Goal: Task Accomplishment & Management: Manage account settings

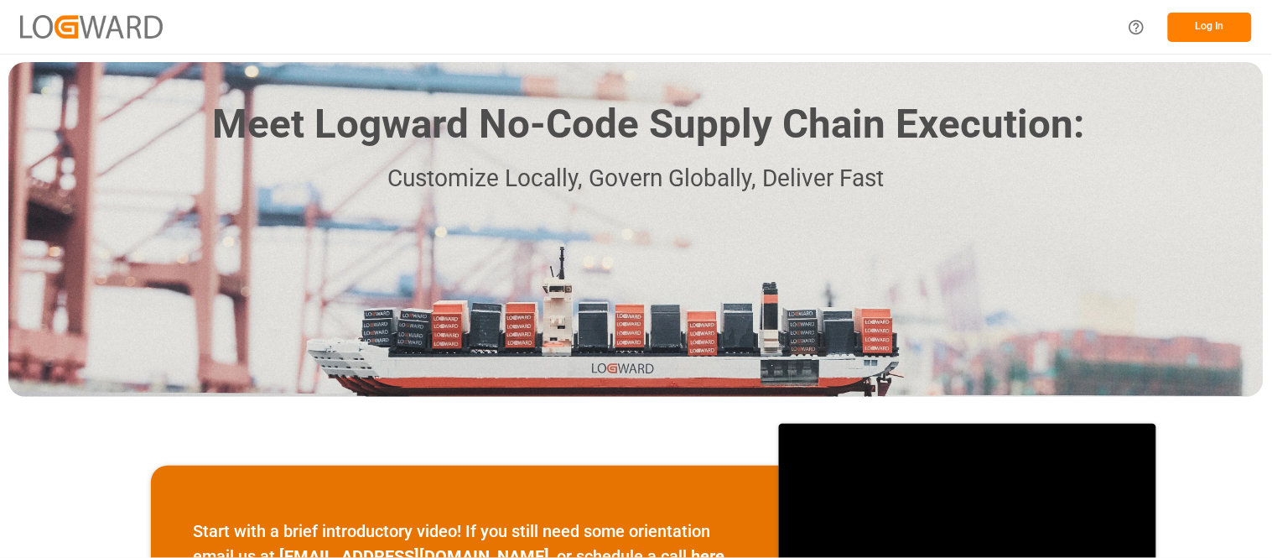
click at [1145, 36] on div "Log In" at bounding box center [636, 27] width 1272 height 54
click at [1145, 29] on button "Log In" at bounding box center [1210, 27] width 84 height 29
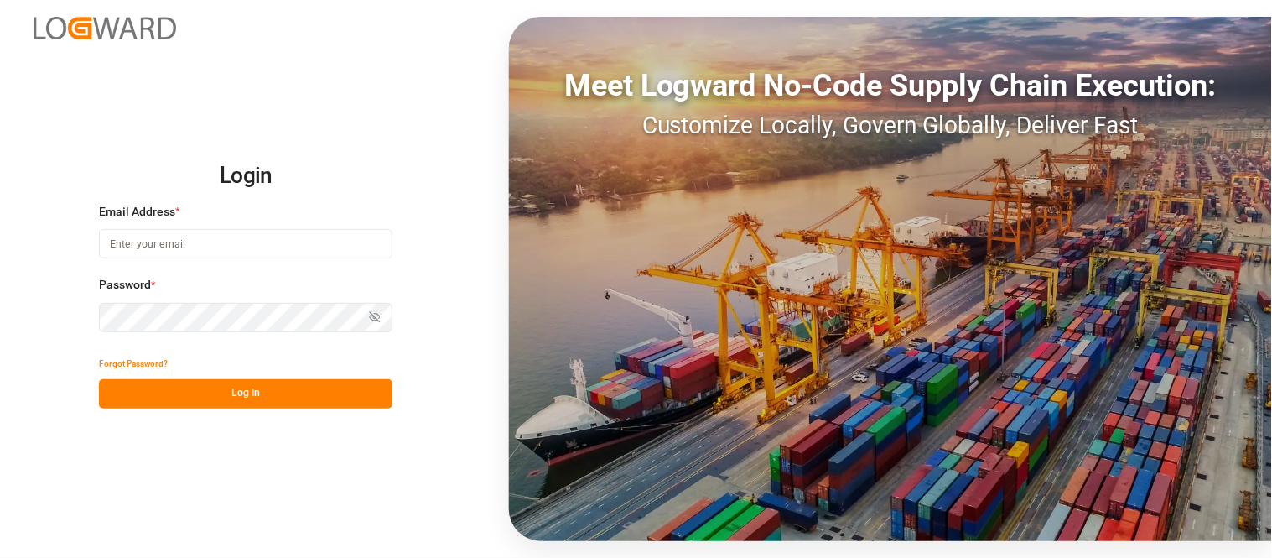
click at [353, 244] on input at bounding box center [246, 243] width 294 height 29
type input "[PERSON_NAME][EMAIL_ADDRESS][PERSON_NAME][DOMAIN_NAME]"
click at [324, 392] on button "Log In" at bounding box center [246, 393] width 294 height 29
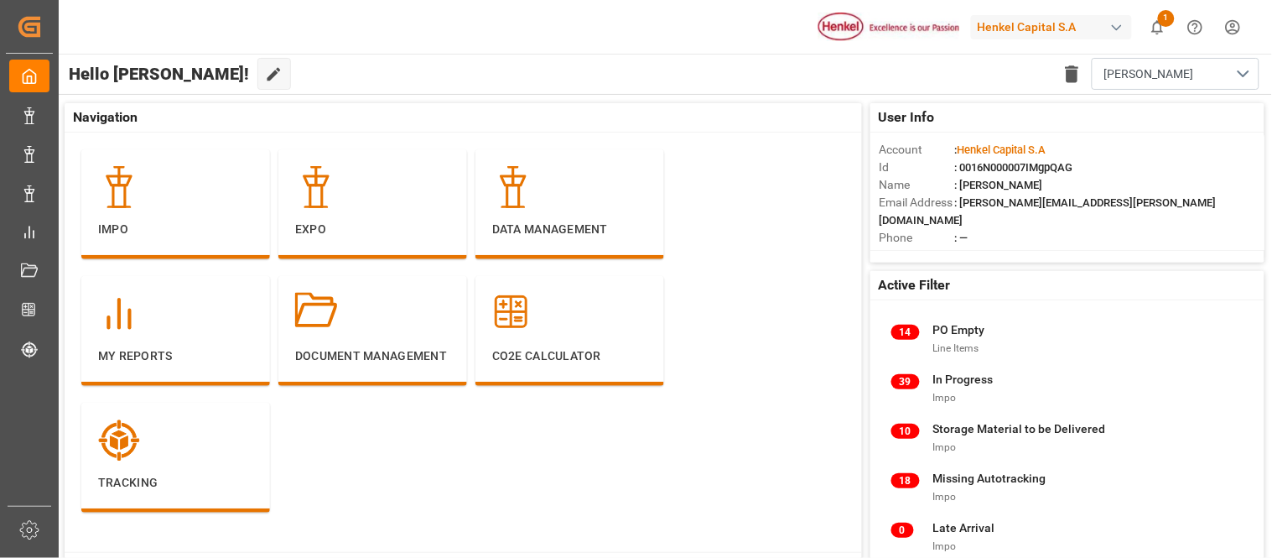
click at [977, 26] on div "Henkel Capital S.A" at bounding box center [1051, 27] width 161 height 24
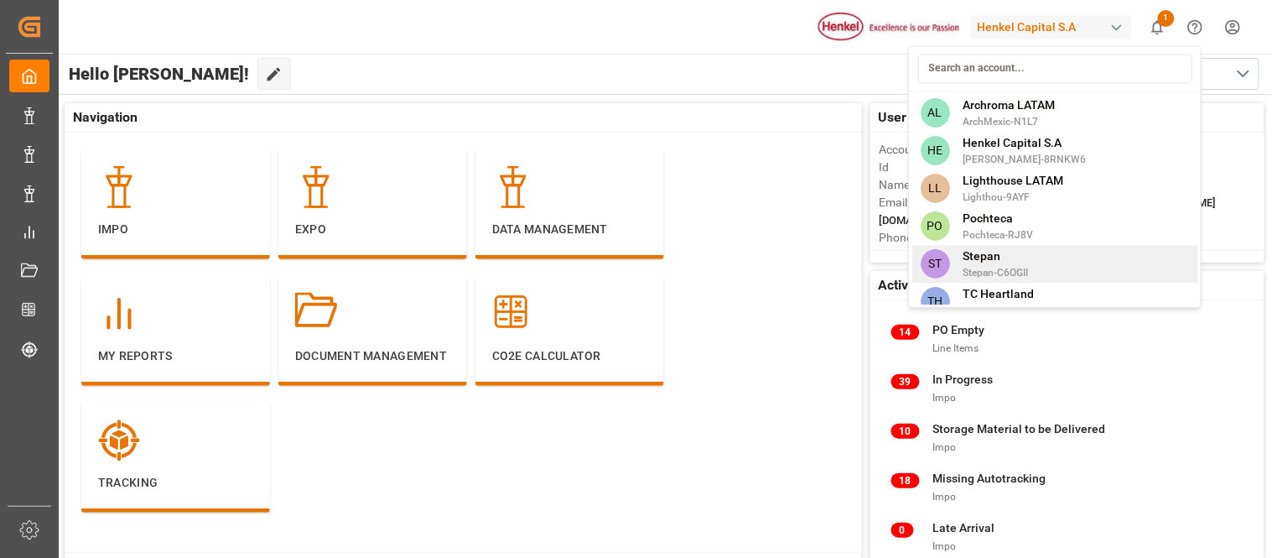
click at [1010, 263] on span "Stepan" at bounding box center [996, 256] width 65 height 18
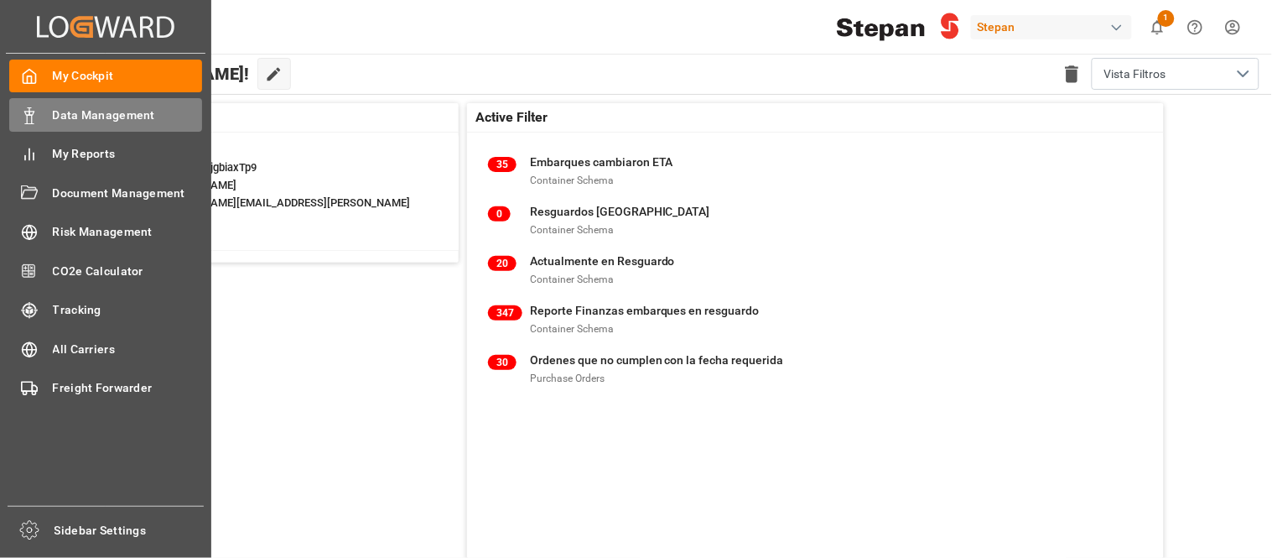
click at [50, 118] on div "Data Management Data Management" at bounding box center [105, 114] width 193 height 33
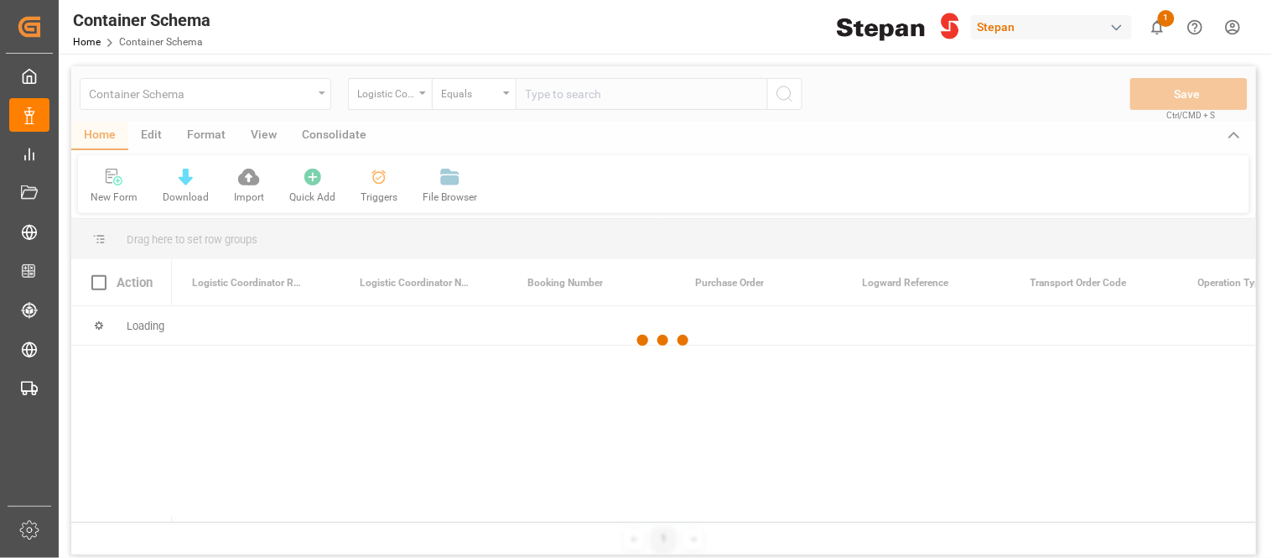
click at [310, 95] on div at bounding box center [663, 340] width 1185 height 548
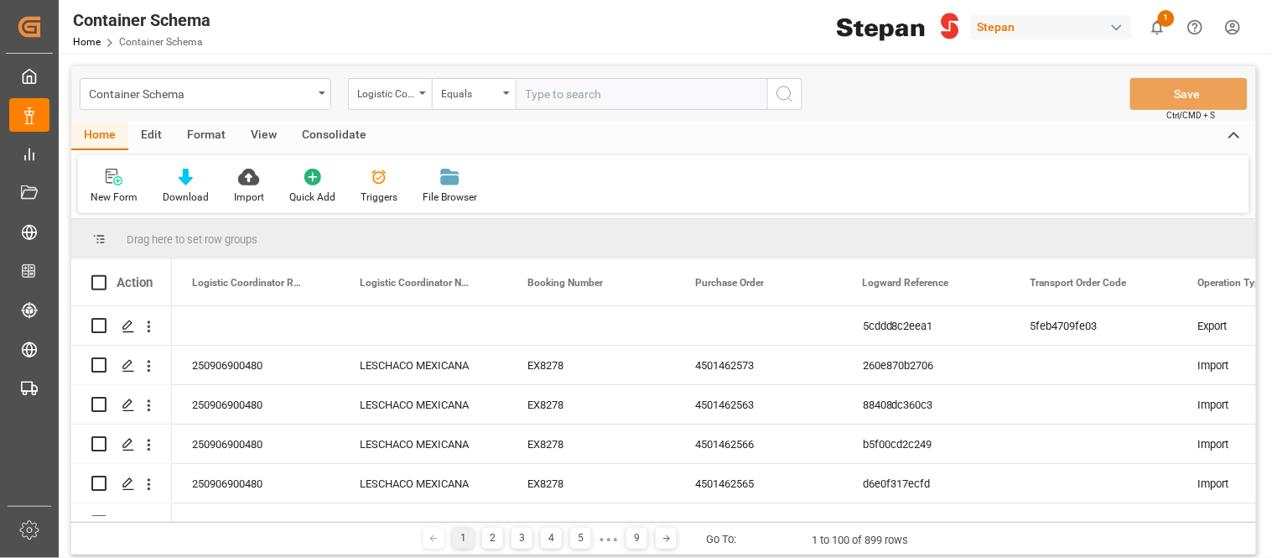
click at [321, 95] on div "Container Schema" at bounding box center [206, 94] width 252 height 32
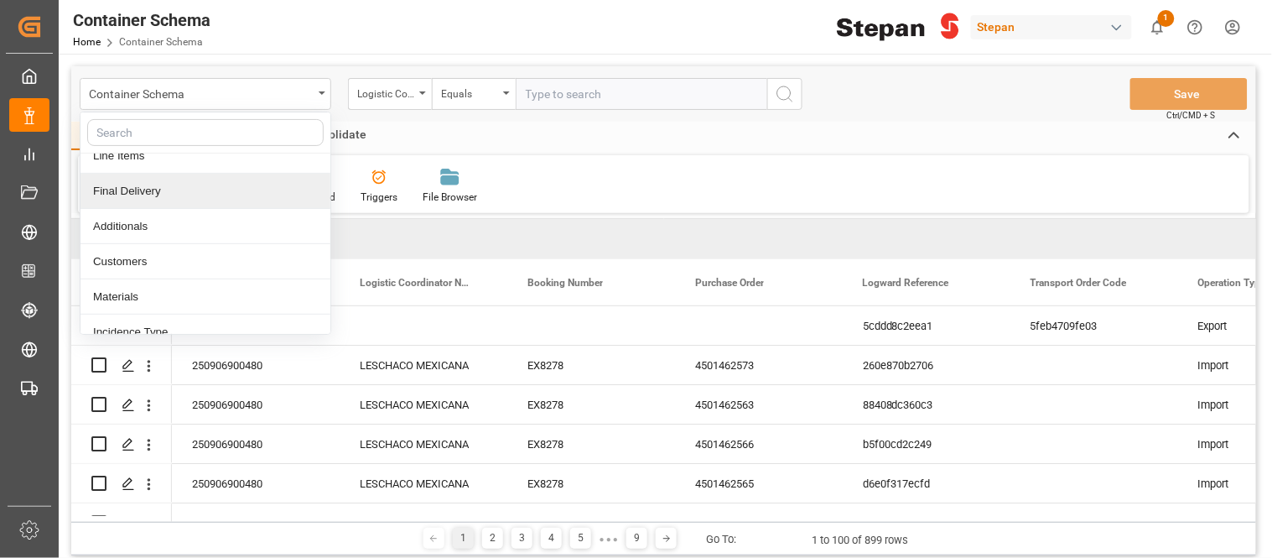
scroll to position [122, 0]
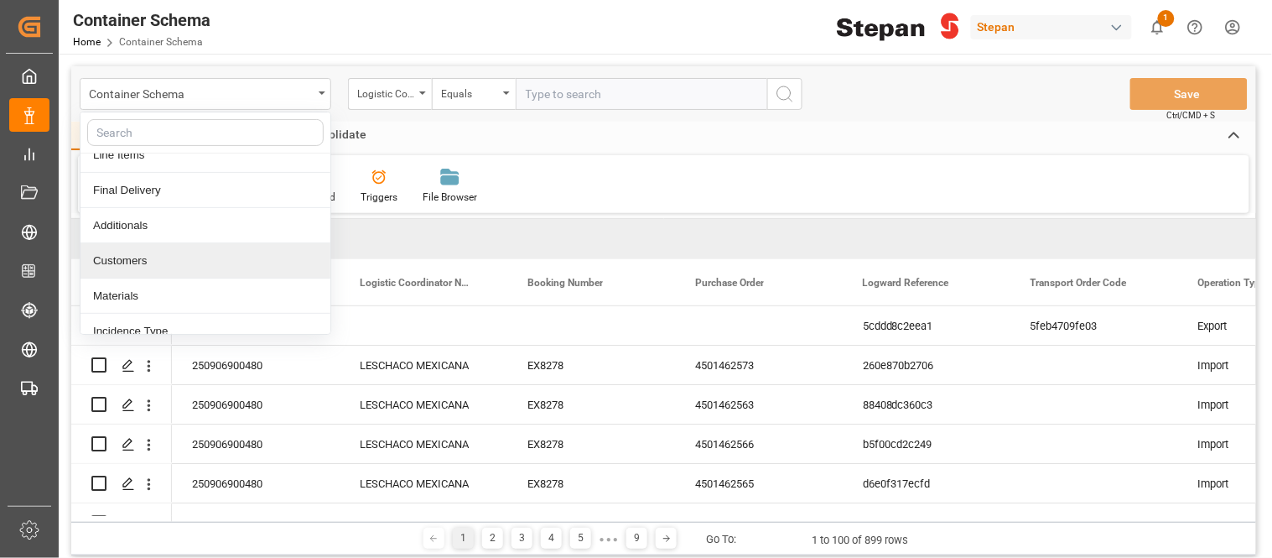
click at [186, 257] on div "Customers" at bounding box center [206, 260] width 250 height 35
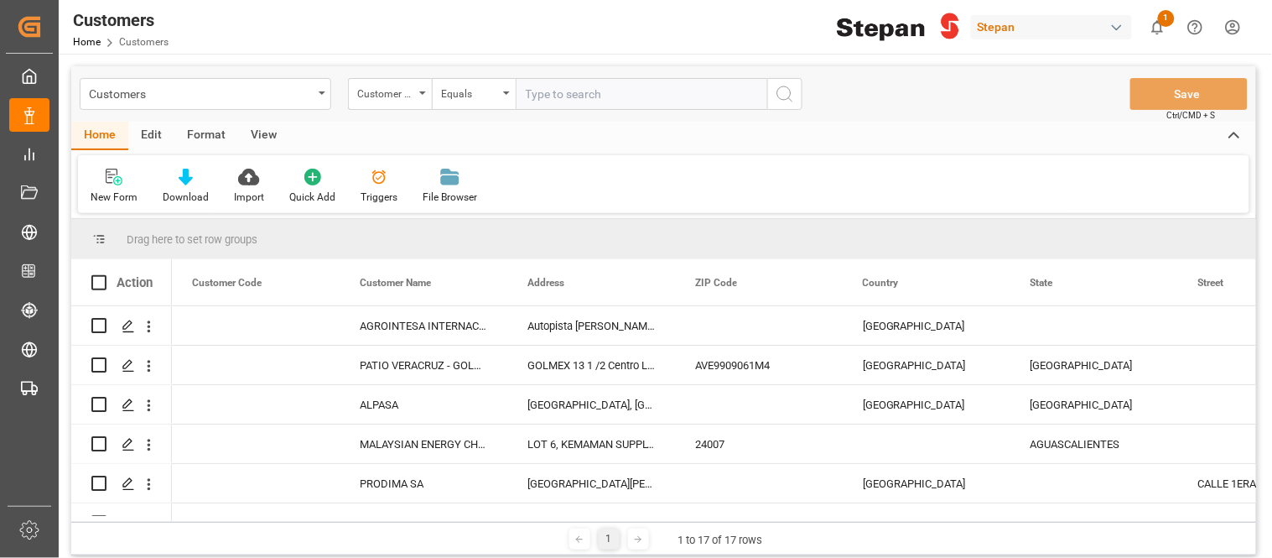
click at [160, 151] on div "Home Edit Format View New Form Download Import Quick Add Triggers File Browser" at bounding box center [663, 167] width 1185 height 91
click at [155, 123] on div "Edit" at bounding box center [151, 136] width 46 height 29
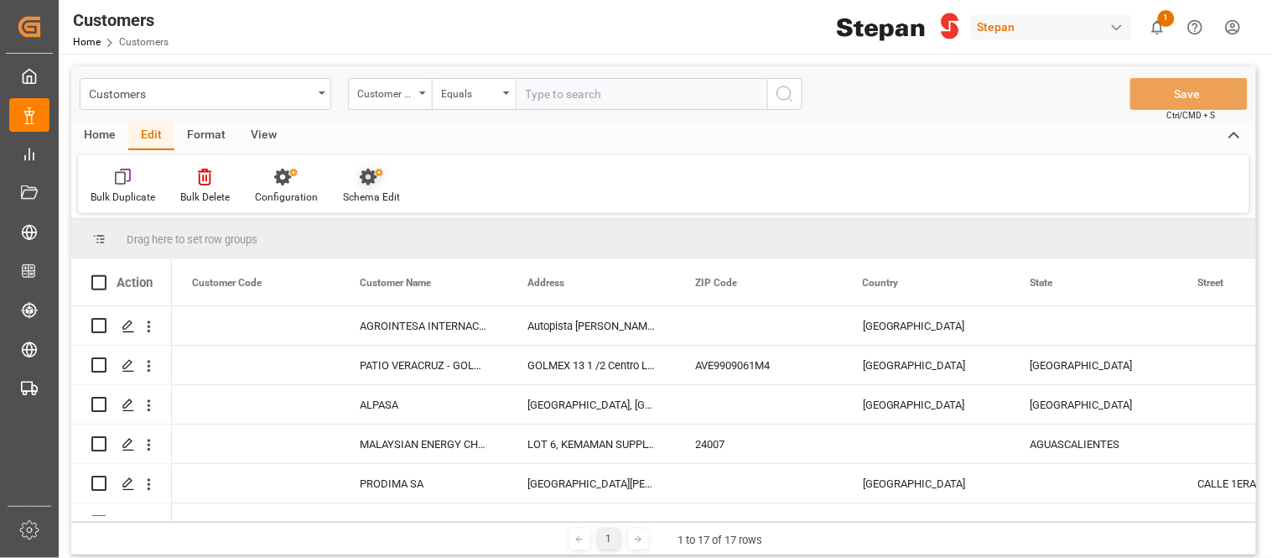
click at [367, 195] on div "Schema Edit" at bounding box center [371, 197] width 57 height 15
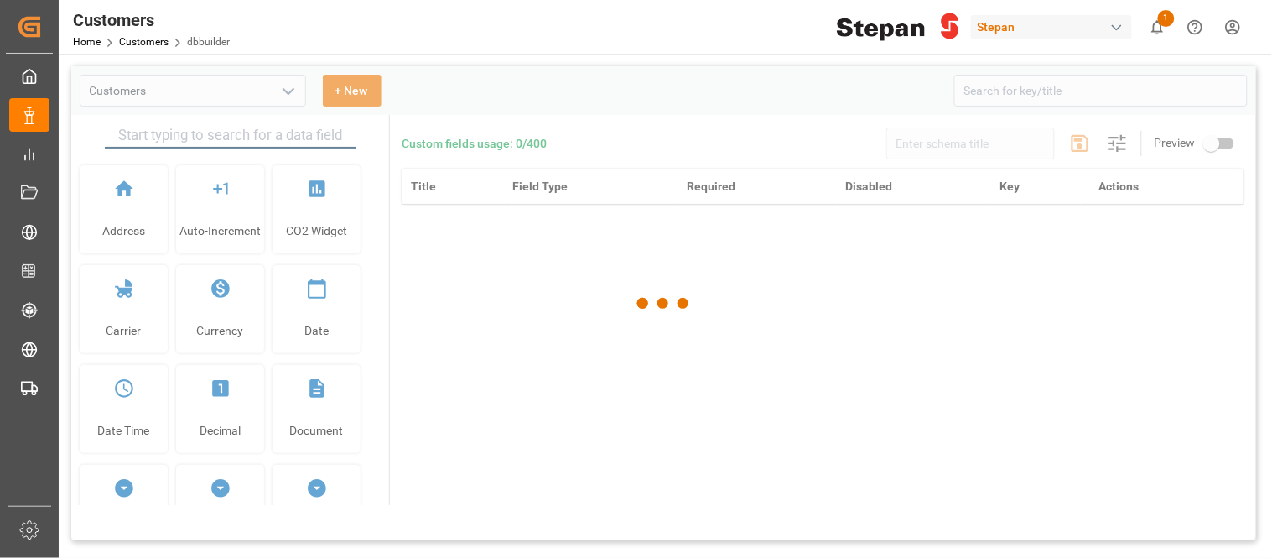
type input "Customers"
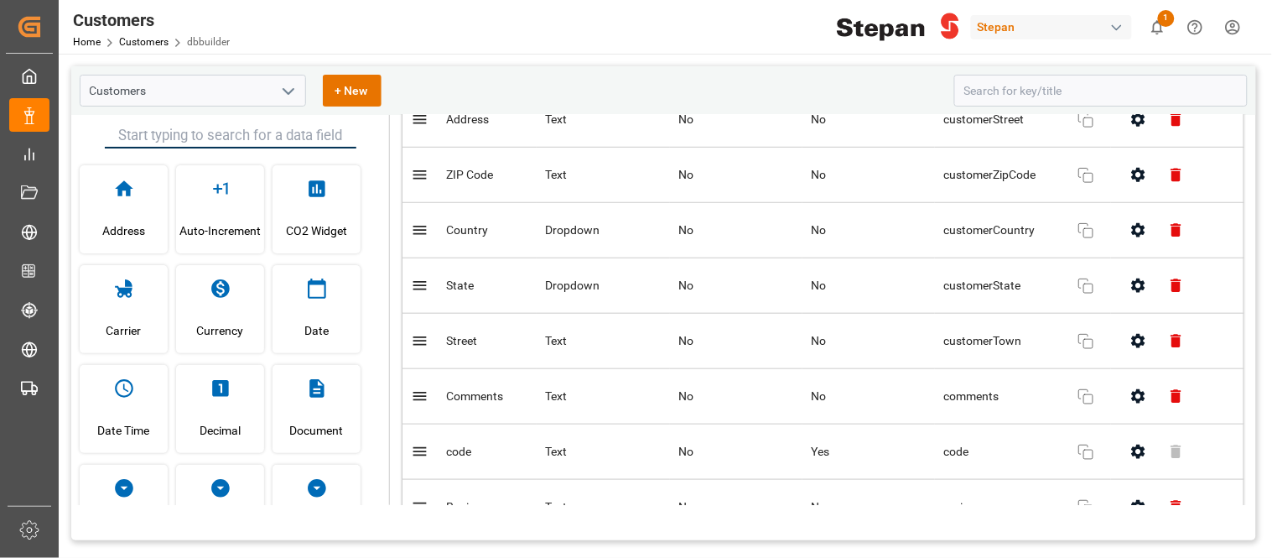
scroll to position [333, 0]
click at [1132, 241] on button "button" at bounding box center [1139, 230] width 38 height 38
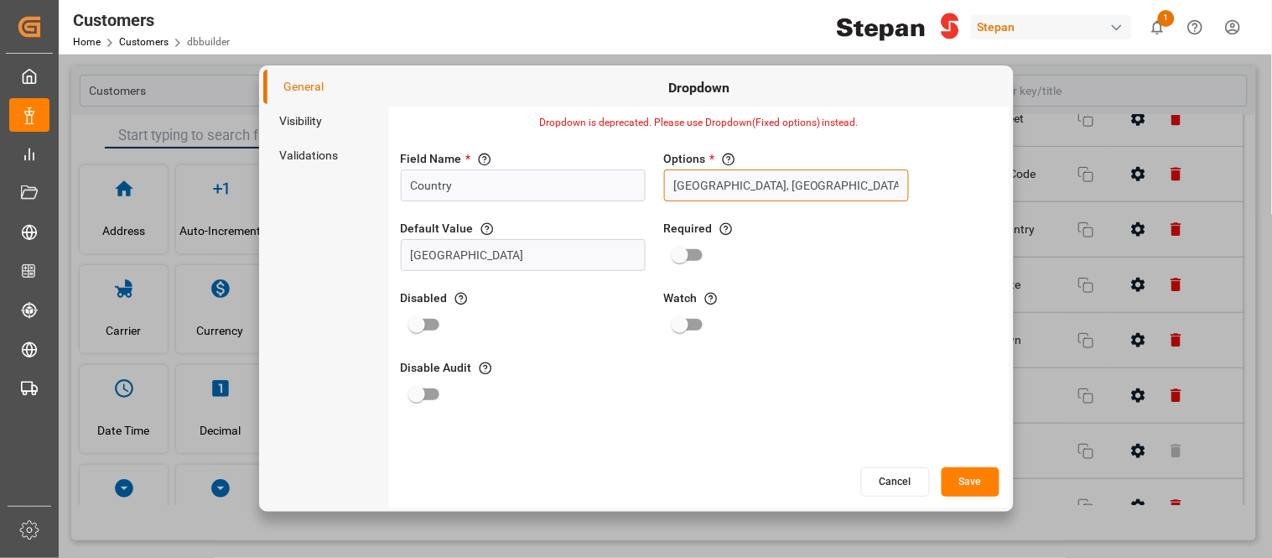
click at [744, 196] on input "[GEOGRAPHIC_DATA], [GEOGRAPHIC_DATA], [GEOGRAPHIC_DATA], [GEOGRAPHIC_DATA], [GE…" at bounding box center [786, 185] width 245 height 32
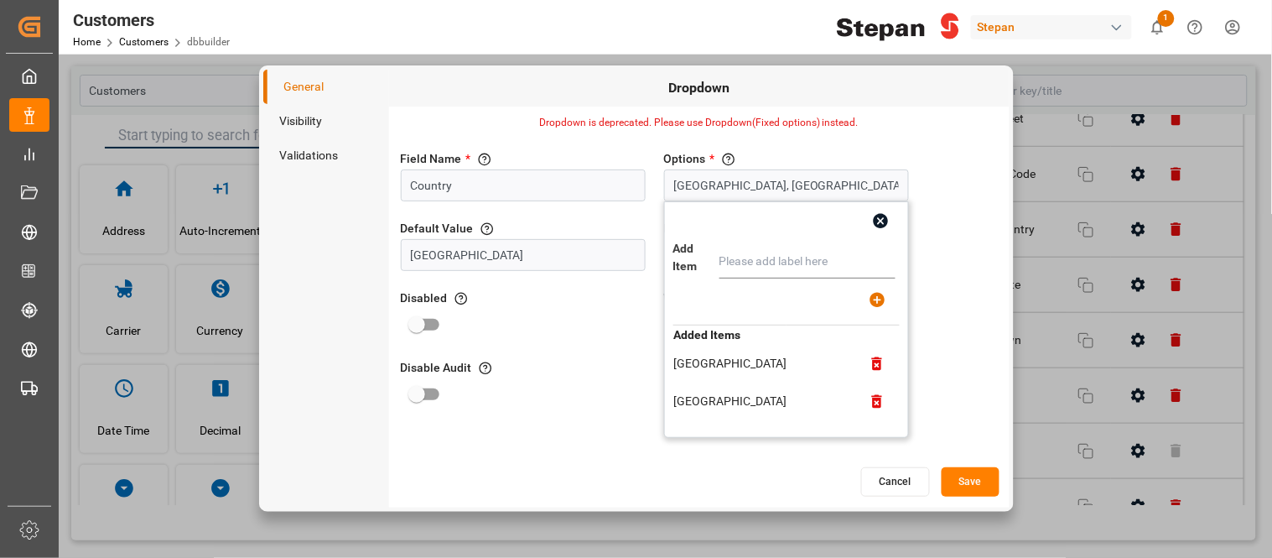
click at [757, 268] on input "text" at bounding box center [808, 262] width 176 height 34
type input "[GEOGRAPHIC_DATA]"
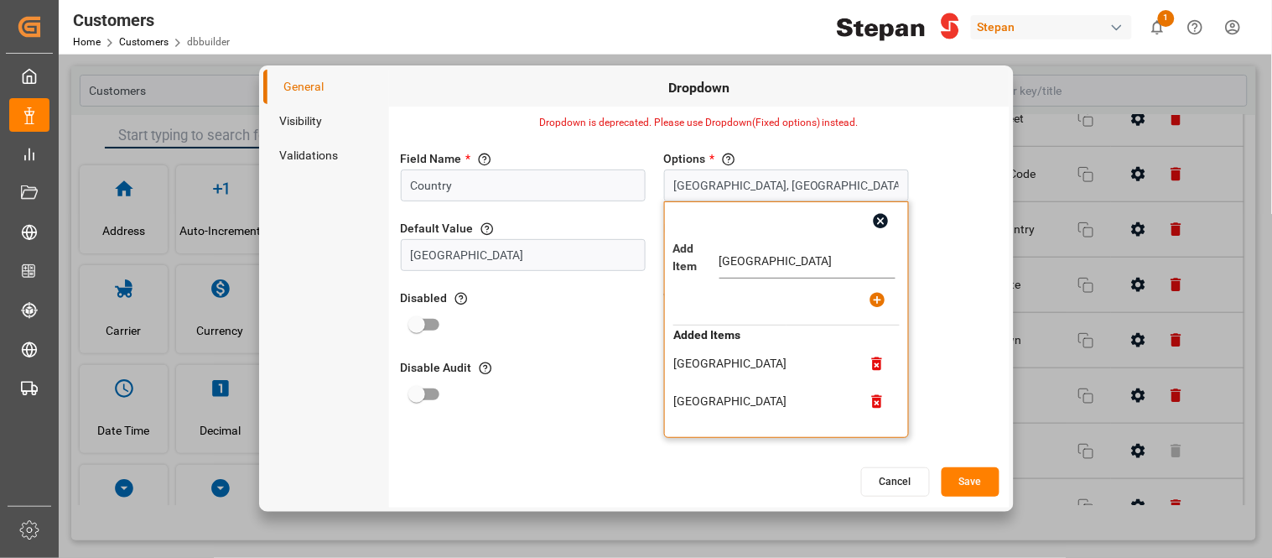
click at [878, 304] on icon "button" at bounding box center [878, 300] width 15 height 15
type input "[GEOGRAPHIC_DATA], [GEOGRAPHIC_DATA], [GEOGRAPHIC_DATA], [GEOGRAPHIC_DATA], [GE…"
click at [874, 227] on icon "button" at bounding box center [881, 221] width 18 height 18
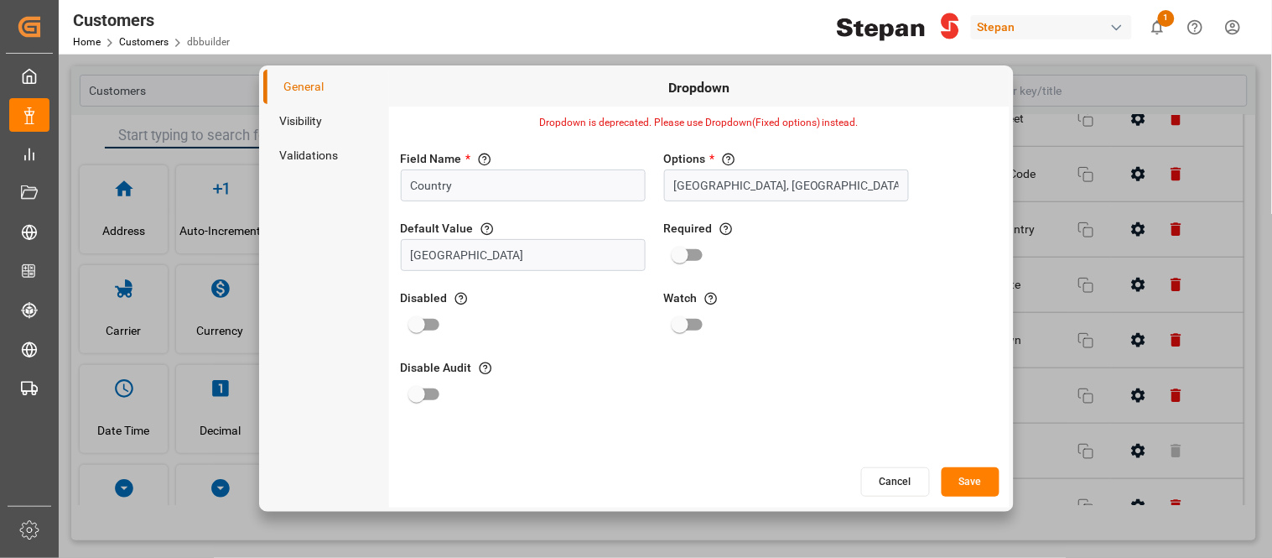
click at [970, 482] on button "Save" at bounding box center [971, 481] width 58 height 29
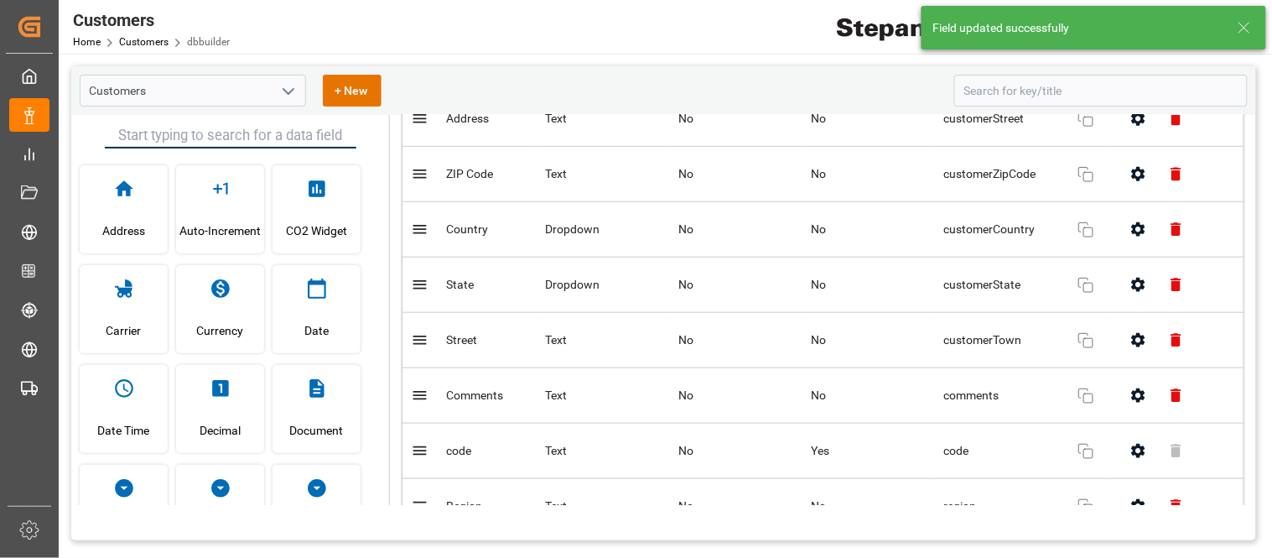
click at [1141, 296] on button "button" at bounding box center [1139, 285] width 38 height 38
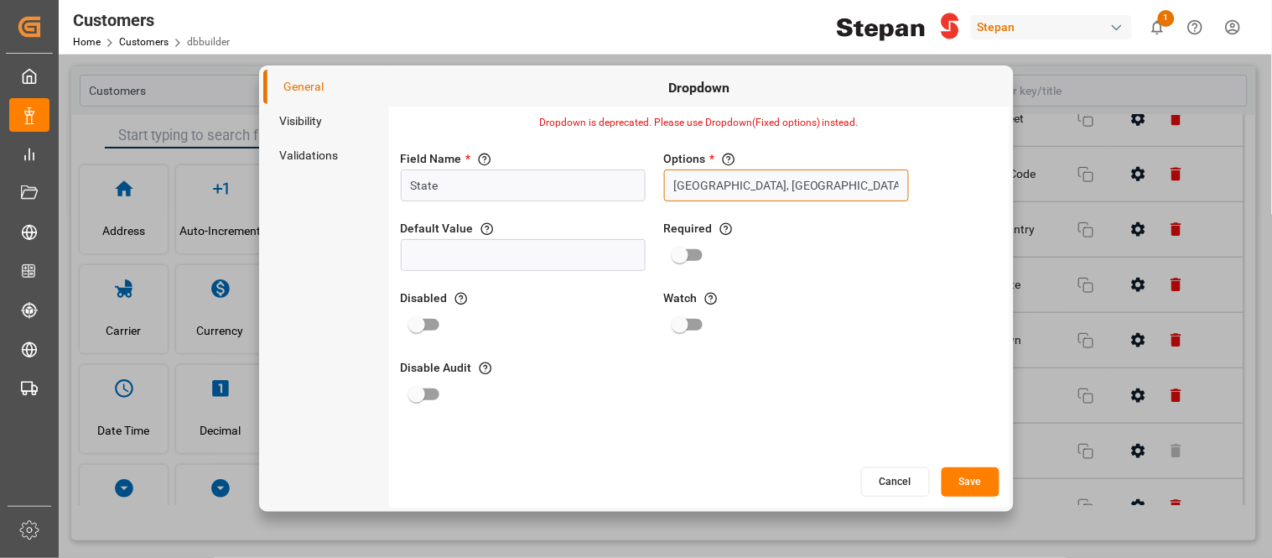
click at [767, 185] on input "[GEOGRAPHIC_DATA], [GEOGRAPHIC_DATA][US_STATE], [GEOGRAPHIC_DATA], [GEOGRAPHIC_…" at bounding box center [786, 185] width 245 height 32
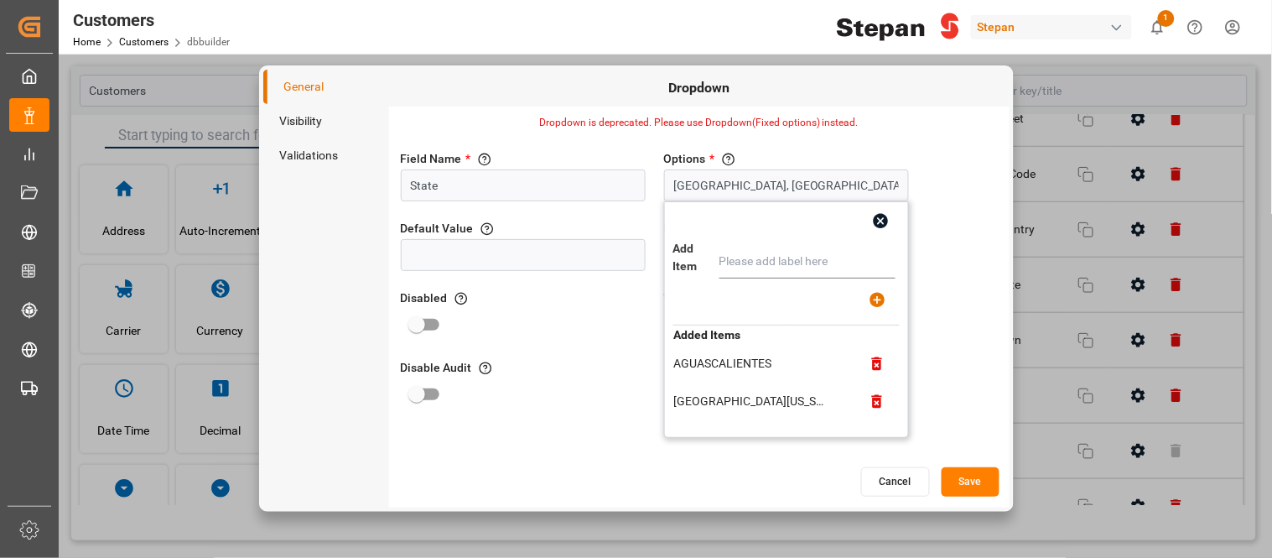
click at [777, 262] on input "text" at bounding box center [808, 262] width 176 height 34
type input "RIVERS"
click at [886, 294] on icon "button" at bounding box center [878, 300] width 18 height 18
type input "[GEOGRAPHIC_DATA], [GEOGRAPHIC_DATA][US_STATE], [GEOGRAPHIC_DATA], [GEOGRAPHIC_…"
click at [975, 487] on button "Save" at bounding box center [971, 481] width 58 height 29
